Goal: Ask a question: Seek information or help from site administrators or community

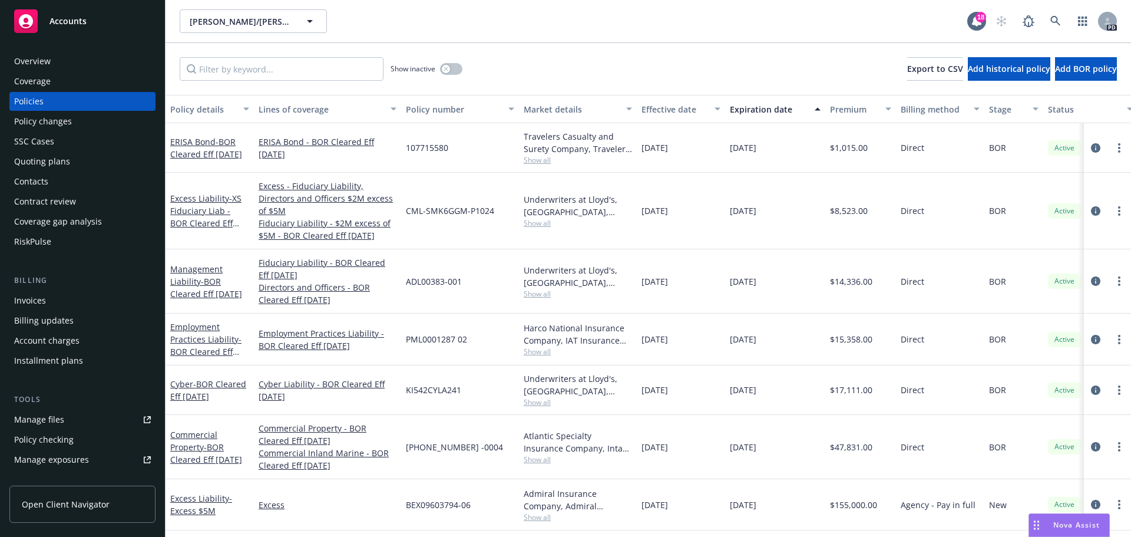
scroll to position [59, 0]
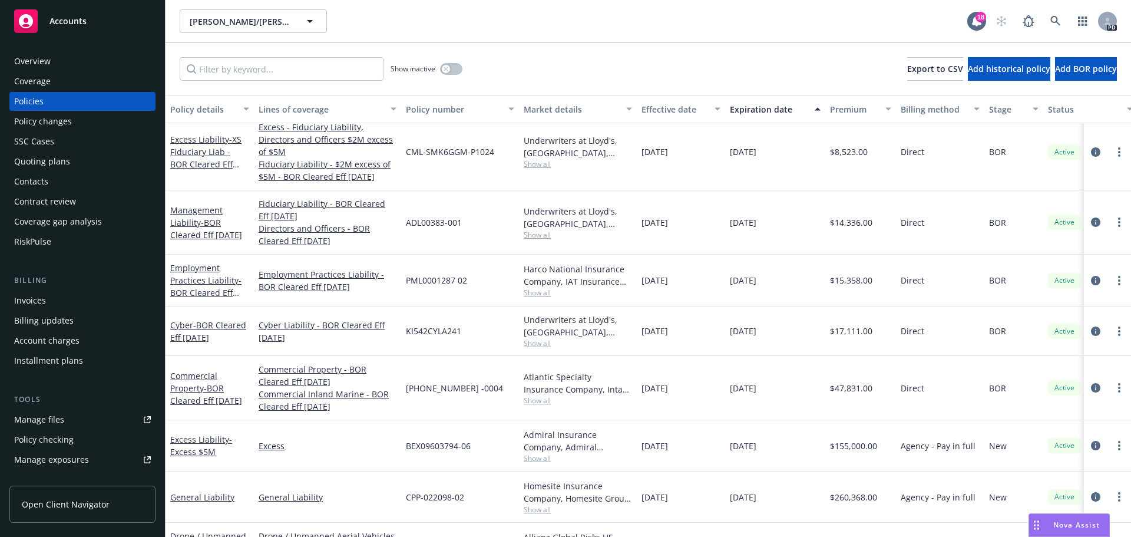
click at [1058, 528] on span "Nova Assist" at bounding box center [1076, 525] width 47 height 10
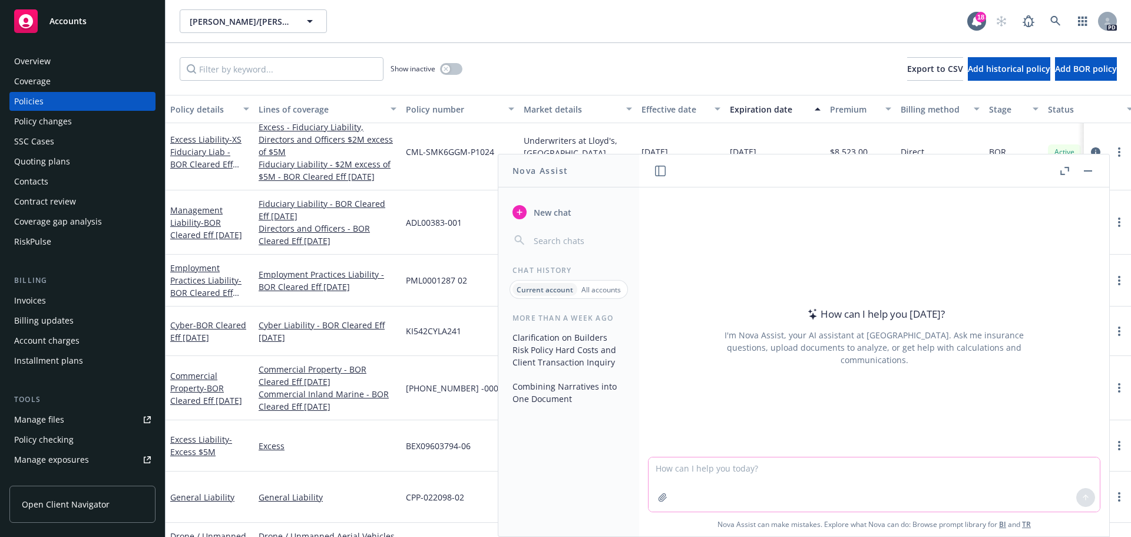
click at [736, 471] on textarea at bounding box center [874, 484] width 451 height 54
type textarea "I need a detailed assessment of the insurance provision in this PSA:"
click at [659, 501] on icon "button" at bounding box center [663, 497] width 8 height 8
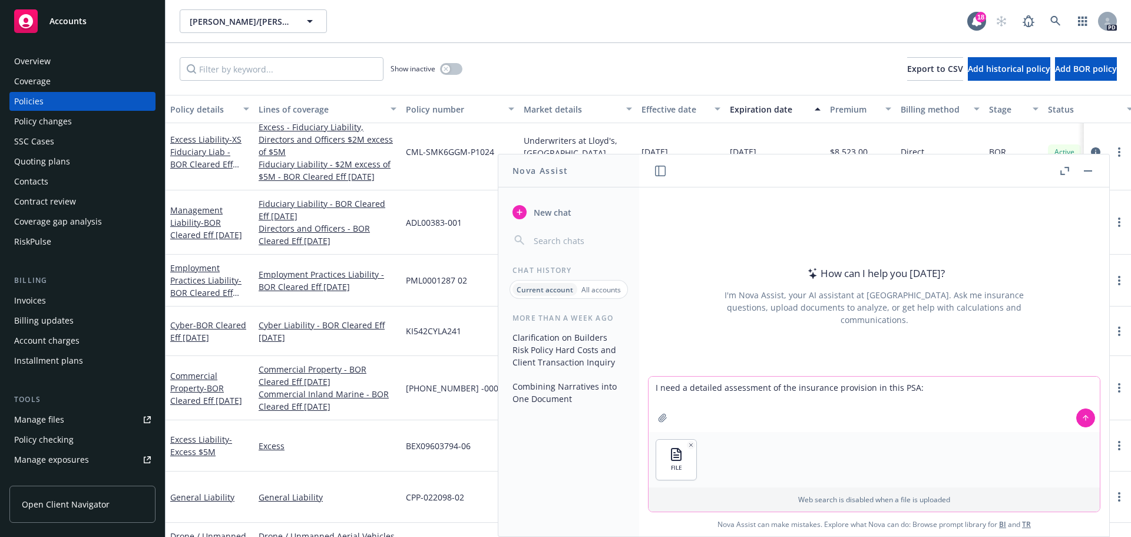
click at [1083, 417] on icon at bounding box center [1085, 416] width 5 height 2
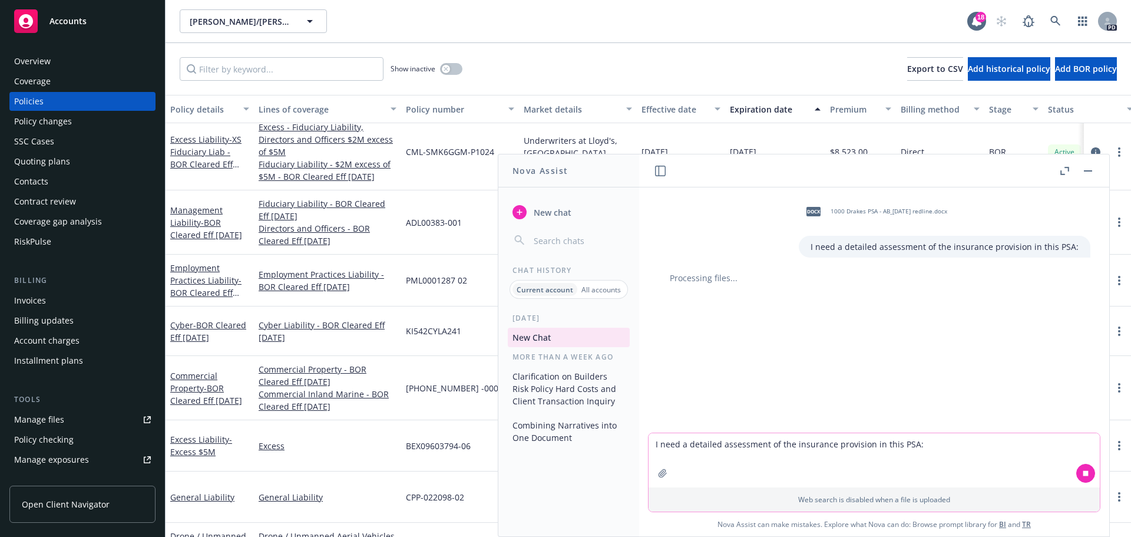
click at [718, 442] on textarea "I need a detailed assessment of the insurance provision in this PSA:" at bounding box center [874, 460] width 451 height 54
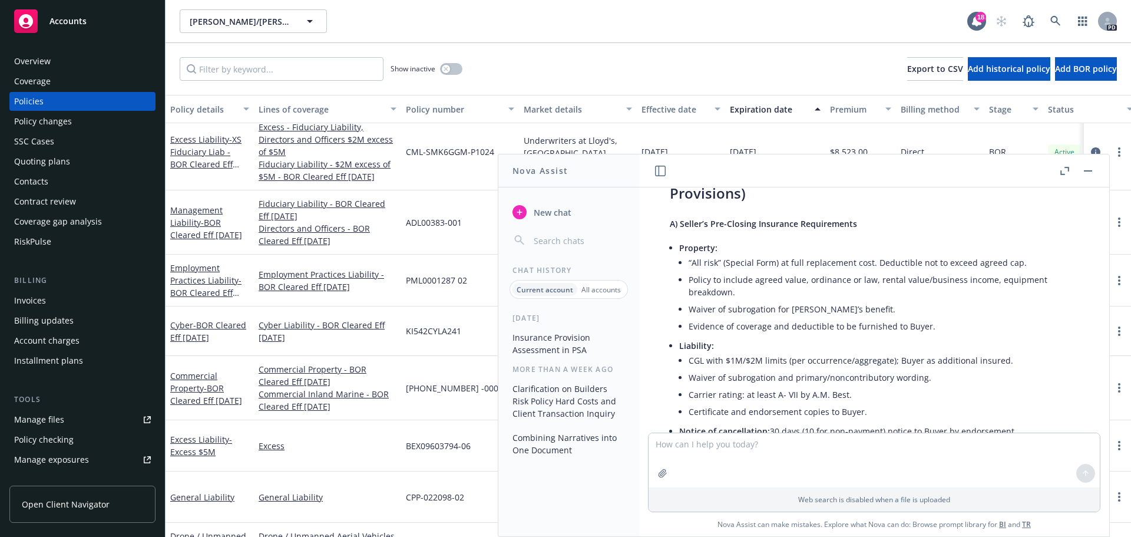
scroll to position [1072, 0]
